Goal: Find specific page/section: Find specific page/section

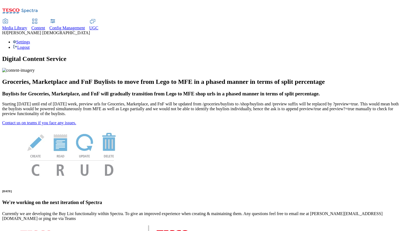
click at [27, 26] on span "Media Library" at bounding box center [14, 28] width 25 height 5
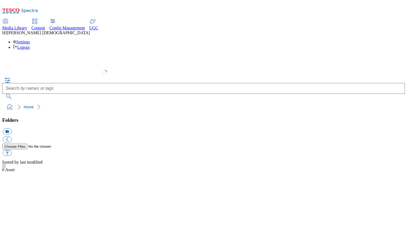
select select "flare-test"
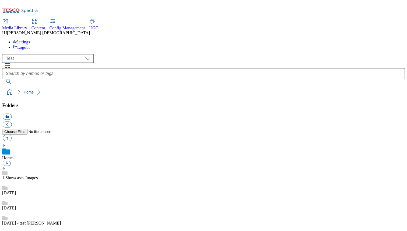
scroll to position [0, 0]
